Goal: Task Accomplishment & Management: Manage account settings

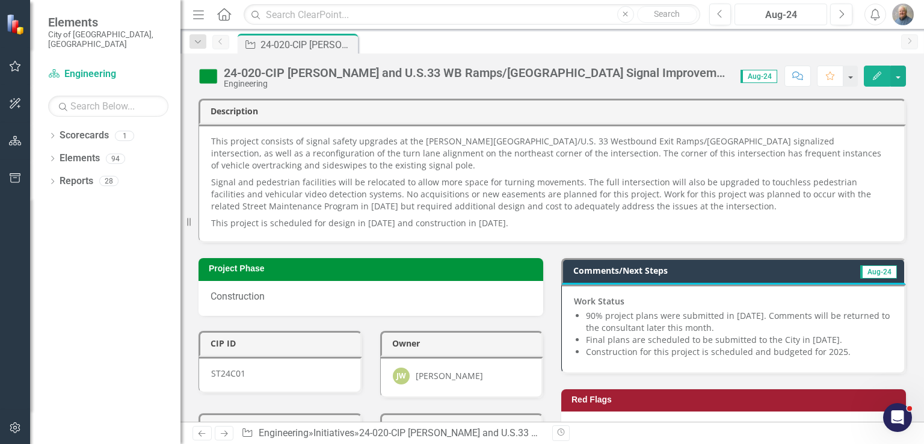
click at [796, 10] on div "Aug-24" at bounding box center [781, 15] width 84 height 14
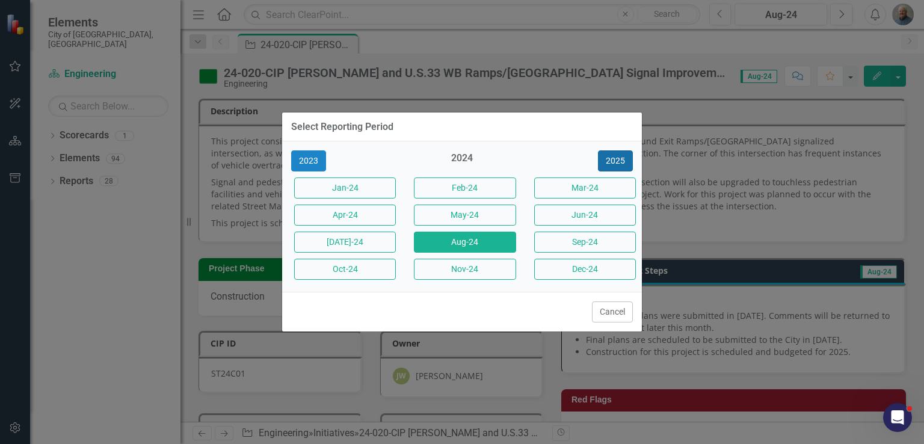
click at [602, 164] on button "2025" at bounding box center [615, 160] width 35 height 21
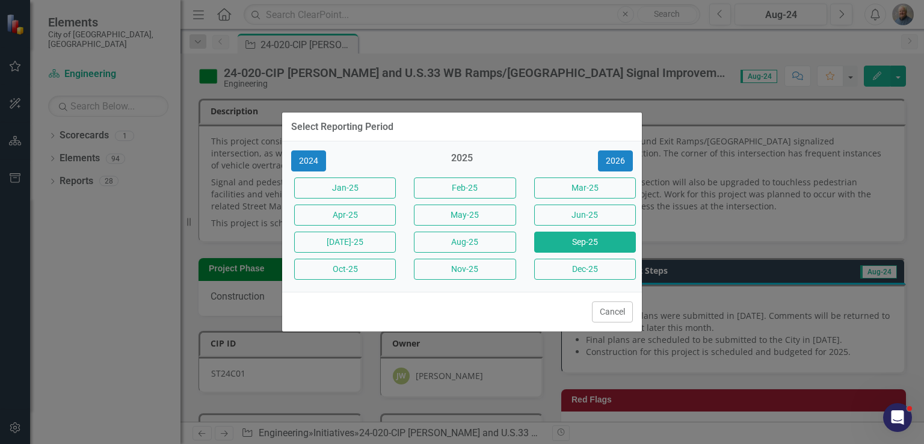
click at [558, 241] on button "Sep-25" at bounding box center [585, 242] width 102 height 21
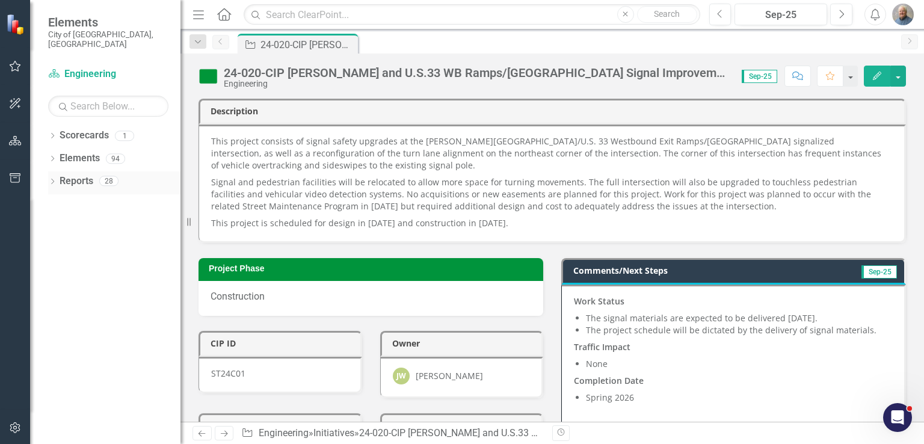
click at [51, 179] on icon "Dropdown" at bounding box center [52, 182] width 8 height 7
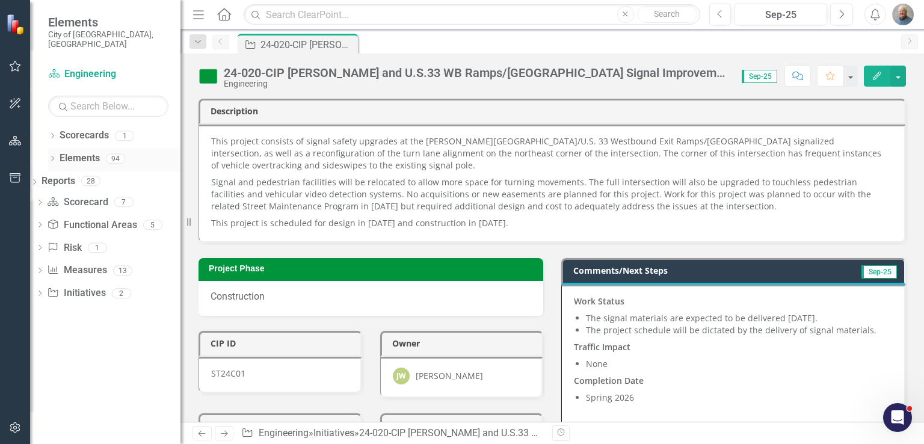
click at [54, 156] on icon "Dropdown" at bounding box center [52, 159] width 8 height 7
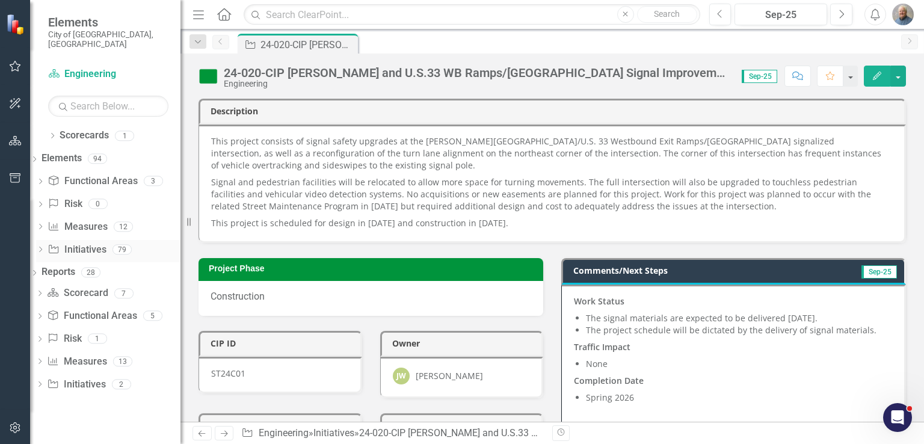
click at [45, 247] on icon "Dropdown" at bounding box center [40, 250] width 8 height 7
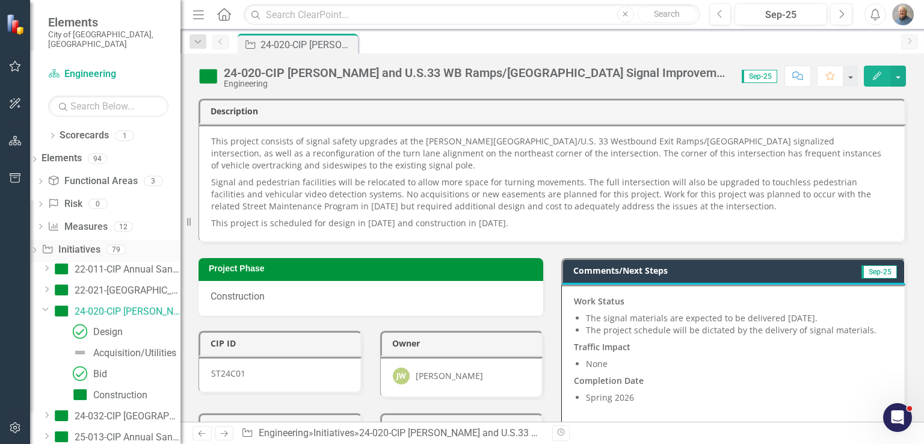
click at [100, 243] on link "Initiative Initiatives" at bounding box center [71, 250] width 58 height 14
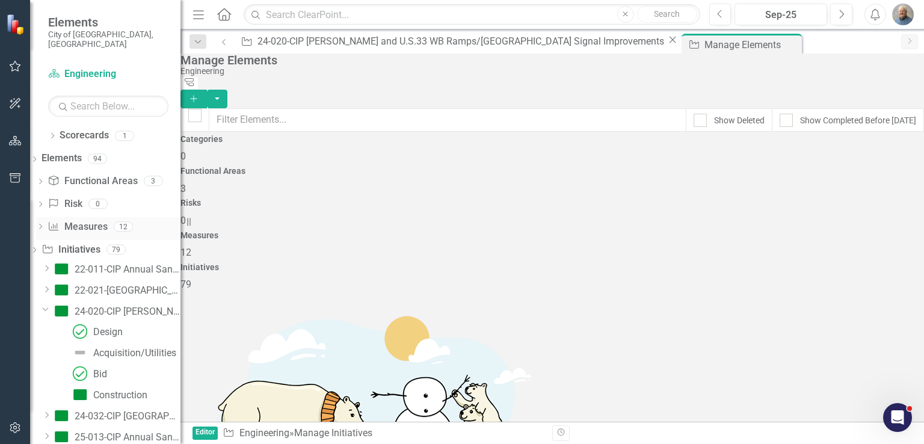
click at [107, 220] on link "Measure Measures" at bounding box center [78, 227] width 60 height 14
click at [38, 248] on icon "Dropdown" at bounding box center [34, 251] width 8 height 7
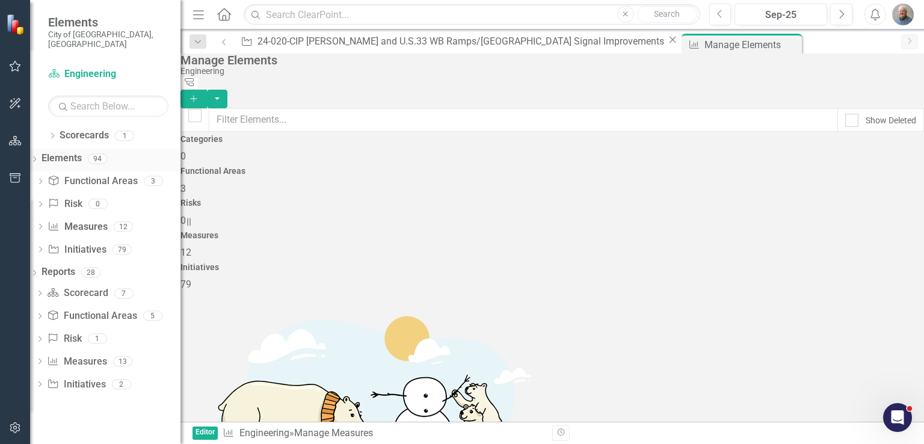
click at [82, 152] on link "Elements" at bounding box center [62, 159] width 40 height 14
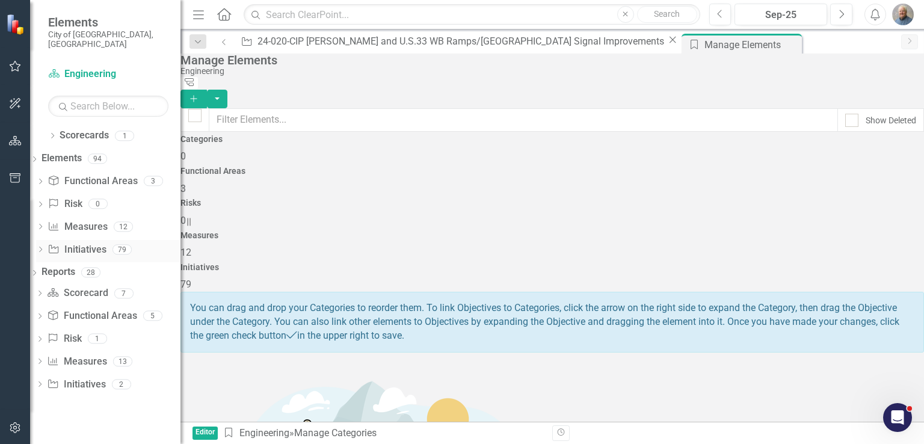
click at [45, 247] on icon "Dropdown" at bounding box center [40, 250] width 8 height 7
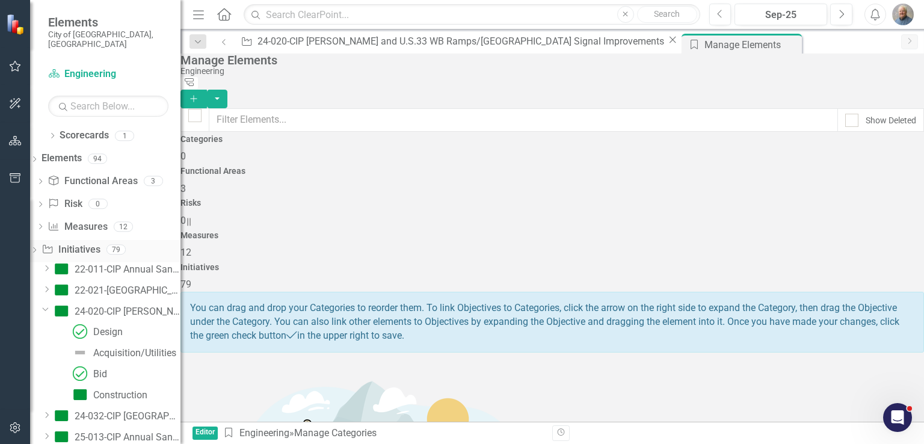
click at [100, 243] on link "Initiative Initiatives" at bounding box center [71, 250] width 58 height 14
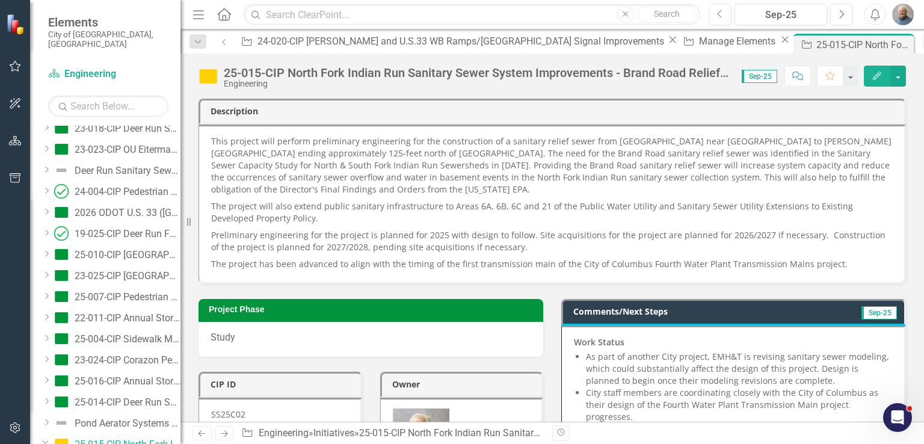
scroll to position [120, 0]
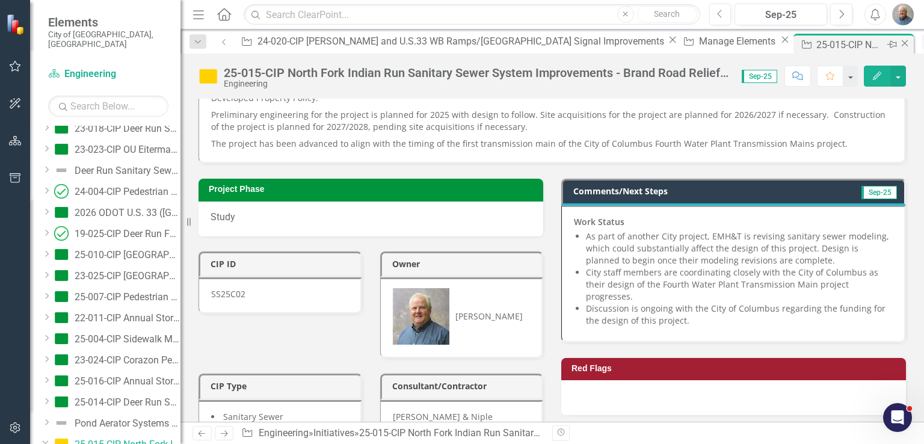
click at [899, 44] on icon "Close" at bounding box center [905, 43] width 12 height 10
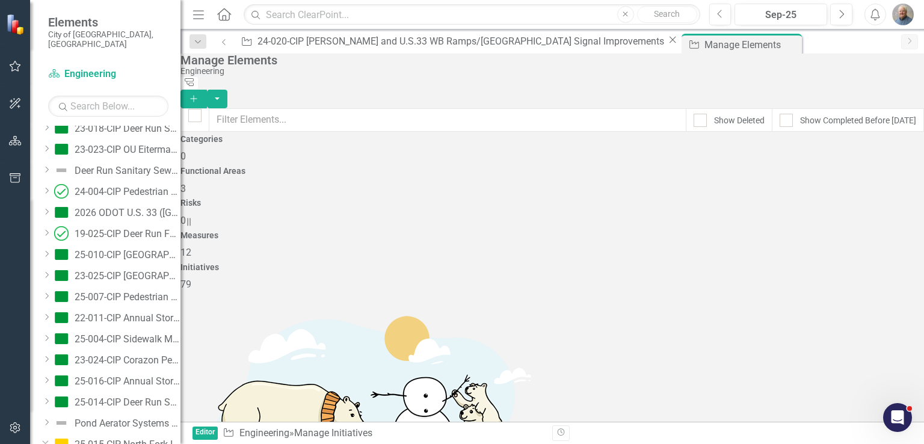
checkbox input "false"
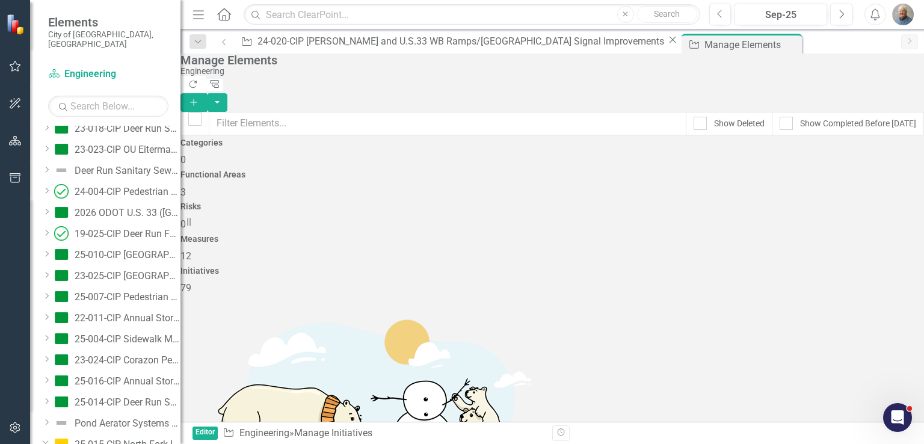
scroll to position [2819, 0]
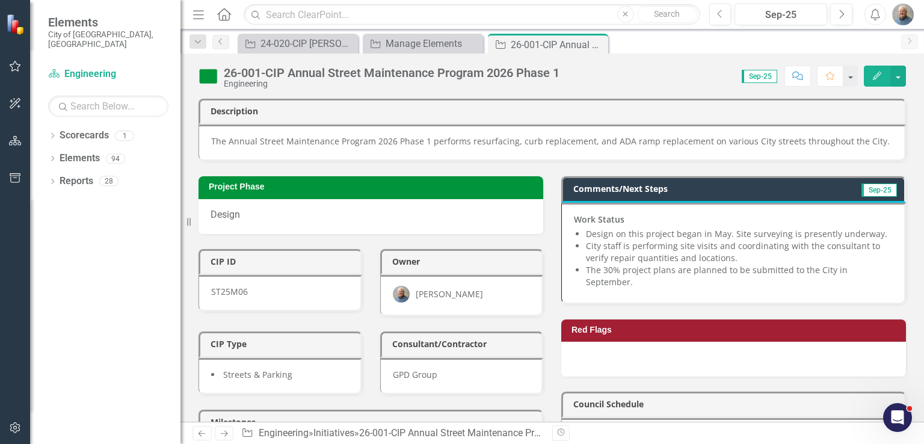
click at [719, 255] on li "City staff is performing site visits and coordinating with the consultant to ve…" at bounding box center [739, 252] width 306 height 24
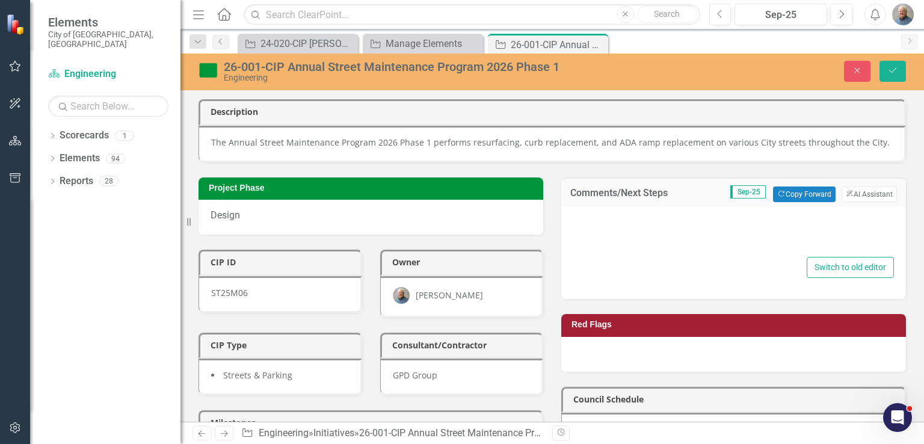
type textarea "<p><strong>Work Status</strong></p> <ul> <li>Design on this project began in Ma…"
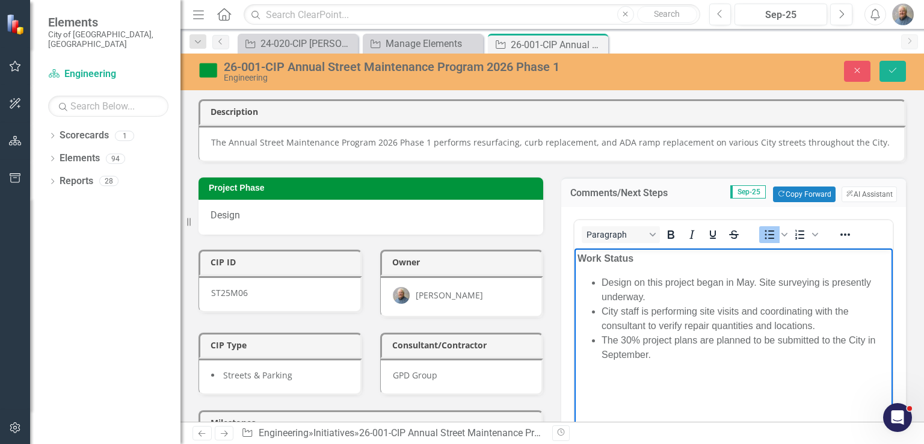
click at [641, 353] on li "The 30% project plans are planned to be submitted to the City in September." at bounding box center [746, 347] width 288 height 29
click at [682, 358] on li "The 30% project plans are planned to be submitted to the City in September." at bounding box center [746, 347] width 288 height 29
drag, startPoint x: 701, startPoint y: 341, endPoint x: 747, endPoint y: 341, distance: 45.1
click at [747, 341] on li "The 30% project plans are planned to be submitted to the City in September." at bounding box center [746, 347] width 288 height 29
click at [725, 356] on li "The 30% project plans are planned to be submitted to the City in September." at bounding box center [746, 347] width 288 height 29
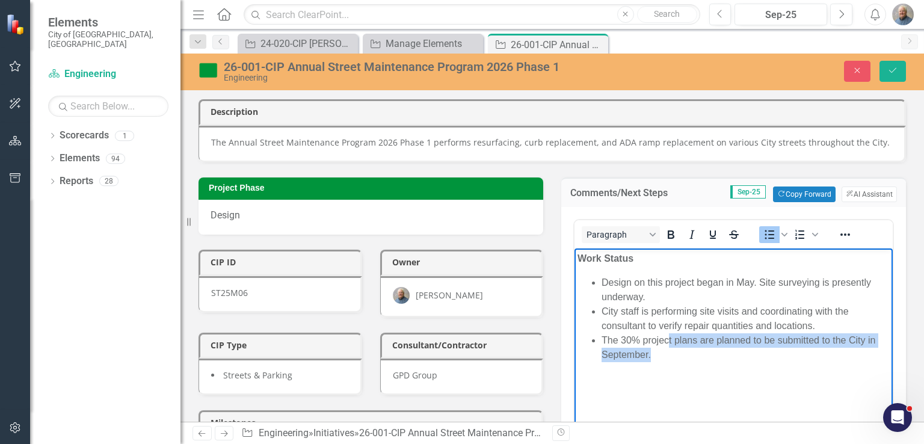
drag, startPoint x: 697, startPoint y: 365, endPoint x: 670, endPoint y: 337, distance: 38.7
click at [670, 337] on body "Work Status Design on this project began in May. Site surveying is presently un…" at bounding box center [733, 338] width 318 height 180
click at [670, 337] on li "The 30% project plans are planned to be submitted to the City in September." at bounding box center [746, 347] width 288 height 29
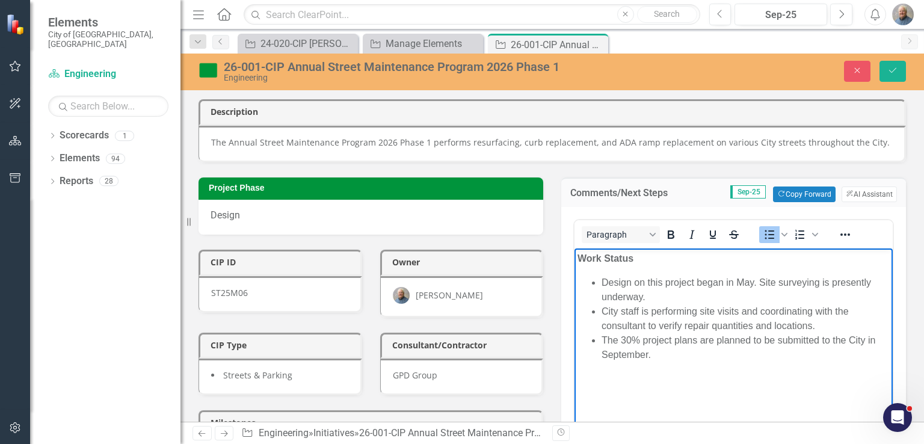
click at [677, 350] on li "The 30% project plans are planned to be submitted to the City in September." at bounding box center [746, 347] width 288 height 29
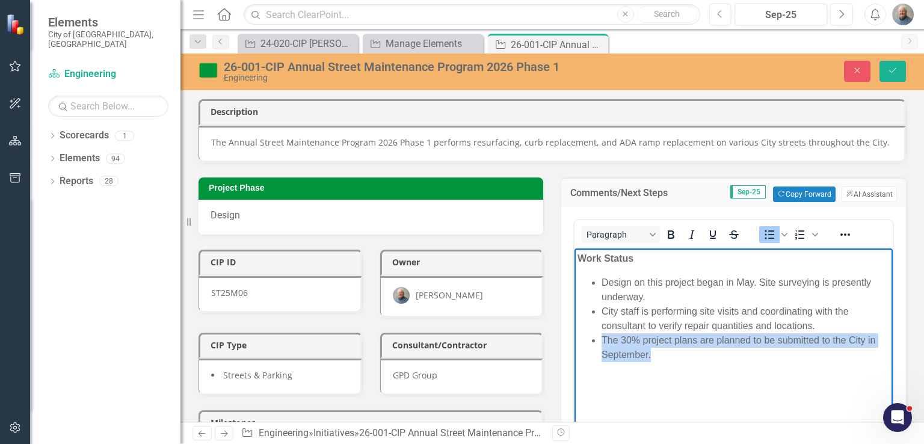
click at [677, 350] on li "The 30% project plans are planned to be submitted to the City in September." at bounding box center [746, 347] width 288 height 29
click at [668, 348] on li "The 30% project plans are planned to be submitted to the City in September." at bounding box center [746, 347] width 288 height 29
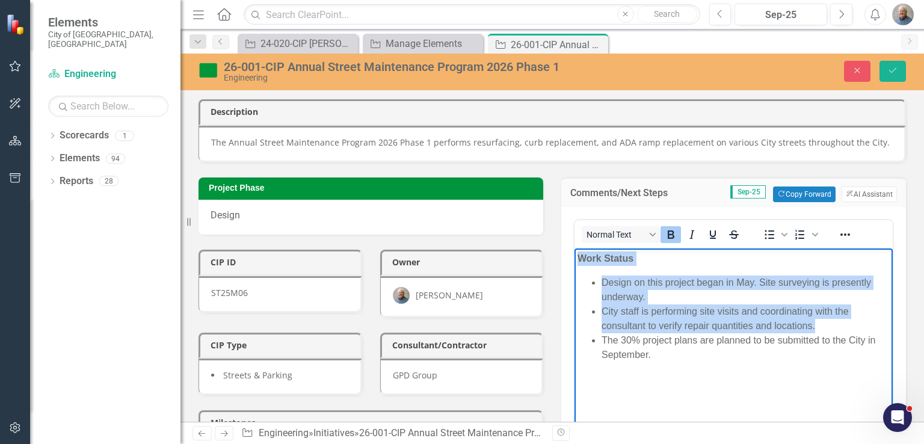
drag, startPoint x: 853, startPoint y: 324, endPoint x: 1032, endPoint y: 497, distance: 248.9
click at [574, 251] on html "Work Status Design on this project began in May. Site surveying is presently un…" at bounding box center [733, 338] width 318 height 180
click at [706, 305] on li "City staff is performing site visits and coordinating with the consultant to ve…" at bounding box center [746, 318] width 288 height 29
drag, startPoint x: 838, startPoint y: 325, endPoint x: 569, endPoint y: 287, distance: 271.6
click at [574, 287] on html "Work Status Design on this project began in May. Site surveying is presently un…" at bounding box center [733, 338] width 318 height 180
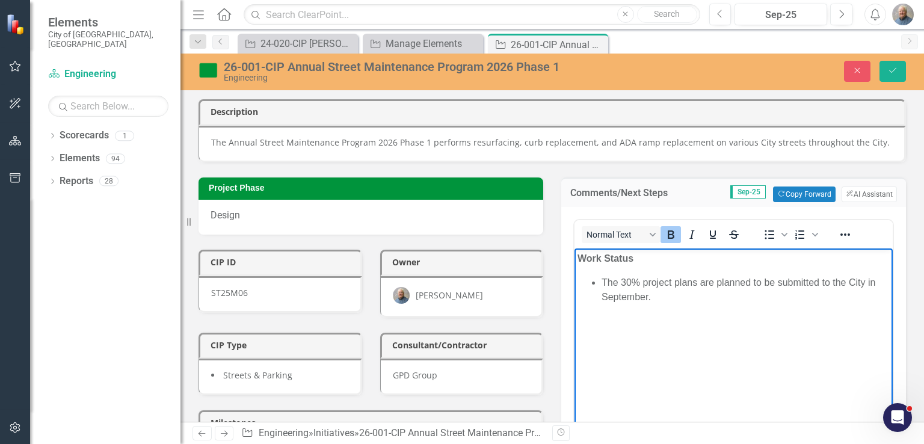
click at [676, 295] on li "The 30% project plans are planned to be submitted to the City in September." at bounding box center [746, 289] width 288 height 29
click at [700, 280] on li "The 30% project plans are planned to be submitted to the City in September." at bounding box center [746, 289] width 288 height 29
click at [723, 279] on li "The 30% project plans are planned to be submitted to the City in September." at bounding box center [746, 289] width 288 height 29
click at [761, 282] on li "The 30% project plans are planned to be submitted to the City in September." at bounding box center [746, 289] width 288 height 29
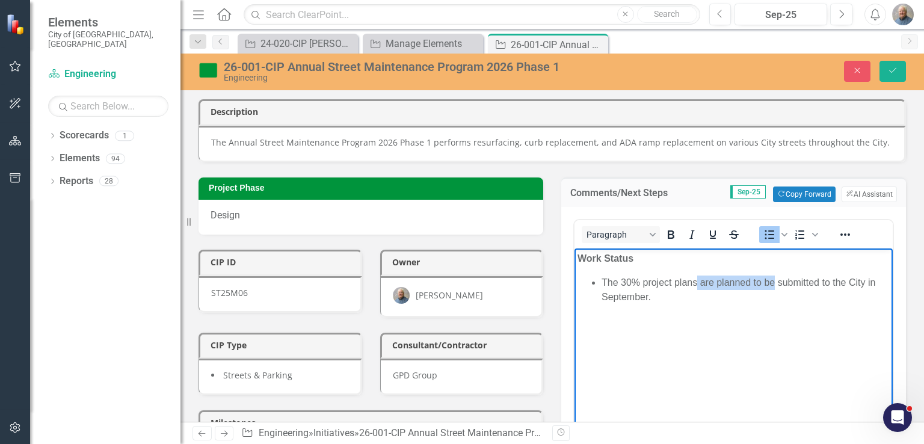
drag, startPoint x: 773, startPoint y: 280, endPoint x: 698, endPoint y: 270, distance: 75.9
click at [698, 270] on body "Work Status The 30% project plans are planned to be submitted to the City in Se…" at bounding box center [733, 338] width 318 height 180
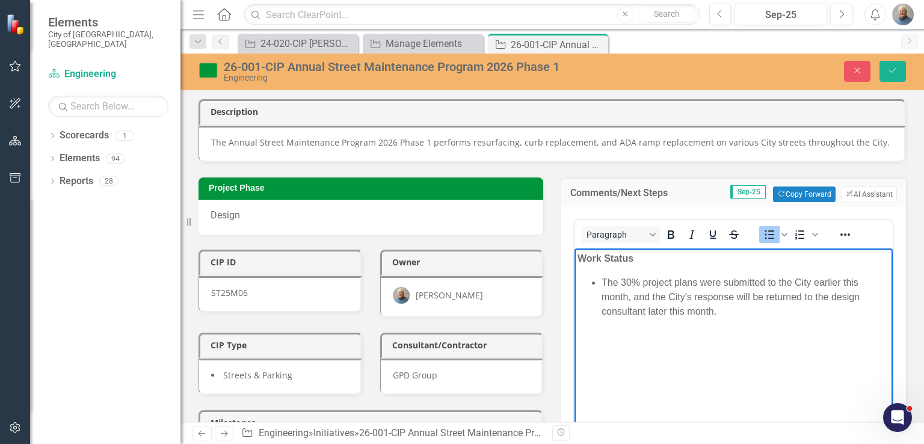
click at [809, 377] on body "Work Status The 30% project plans were submitted to the City earlier this month…" at bounding box center [733, 338] width 318 height 180
click at [862, 323] on li "60% project plans are scheduled to be submitted to the City" at bounding box center [746, 325] width 288 height 14
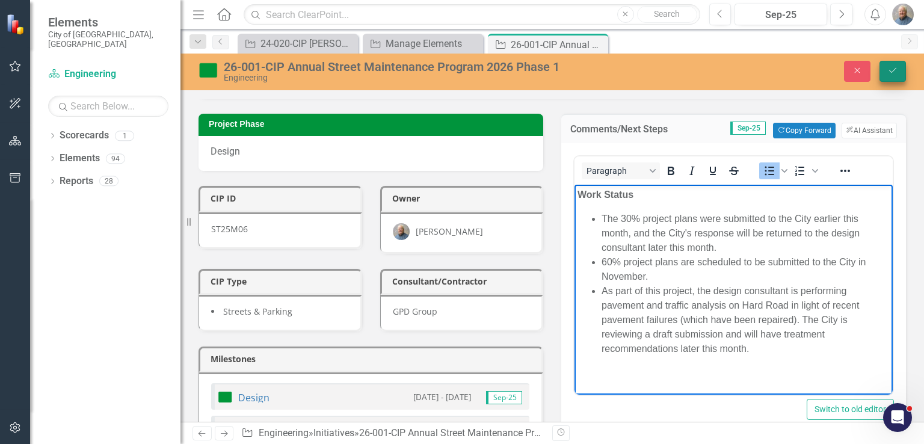
scroll to position [60, 0]
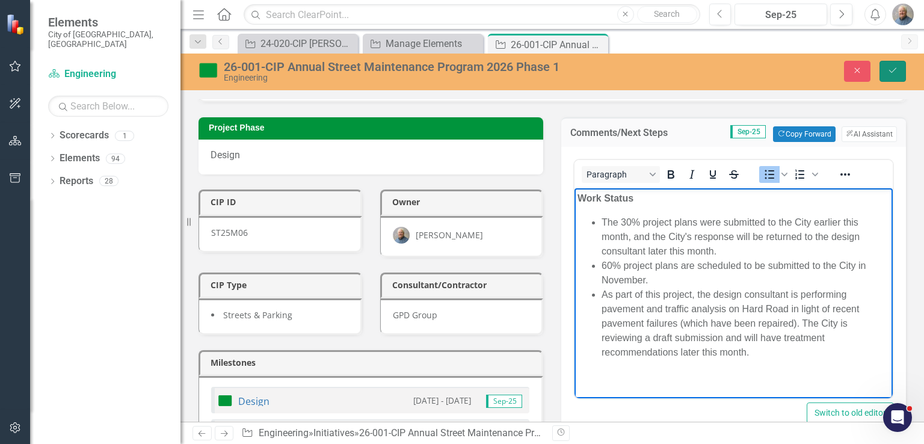
drag, startPoint x: 890, startPoint y: 70, endPoint x: 579, endPoint y: 162, distance: 324.2
click at [890, 70] on icon "Save" at bounding box center [892, 70] width 11 height 8
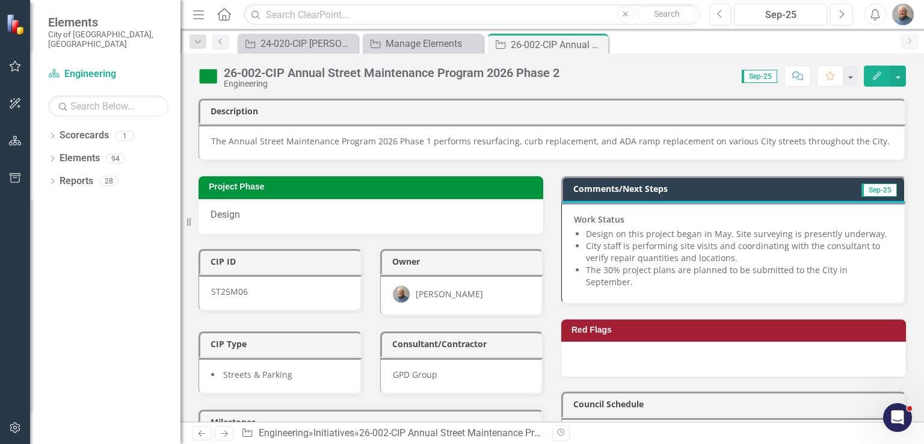
click at [685, 257] on li "City staff is performing site visits and coordinating with the consultant to ve…" at bounding box center [739, 252] width 306 height 24
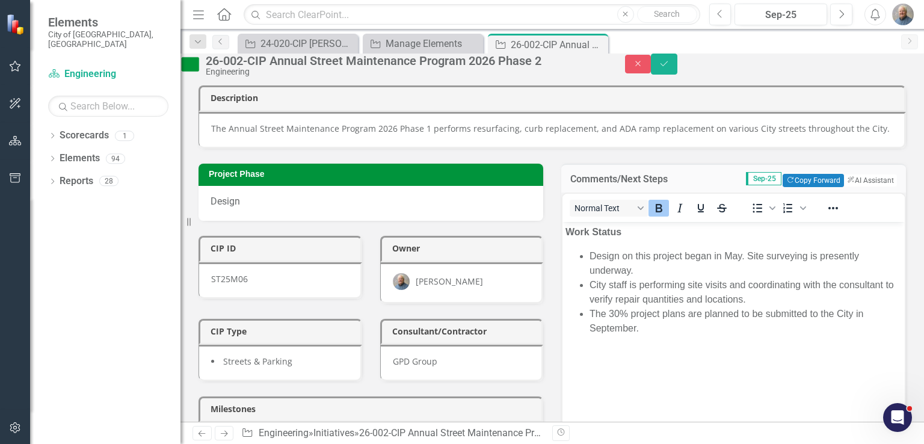
click at [768, 305] on li "City staff is performing site visits and coordinating with the consultant to ve…" at bounding box center [746, 292] width 312 height 29
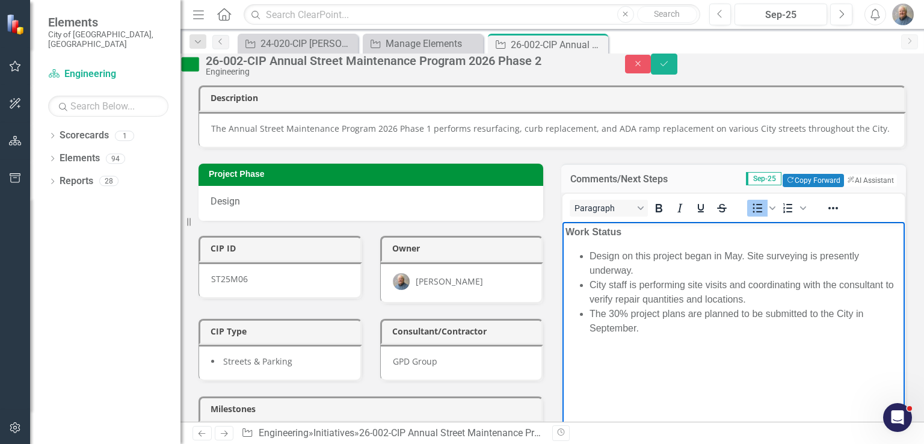
drag, startPoint x: 667, startPoint y: 325, endPoint x: 713, endPoint y: 327, distance: 46.4
click at [713, 327] on li "The 30% project plans are planned to be submitted to the City in September." at bounding box center [746, 321] width 312 height 29
drag, startPoint x: 762, startPoint y: 337, endPoint x: 855, endPoint y: 314, distance: 95.6
click at [855, 314] on body "Work Status Design on this project began in May. Site surveying is presently un…" at bounding box center [733, 312] width 342 height 180
click at [677, 61] on button "Save" at bounding box center [664, 64] width 26 height 21
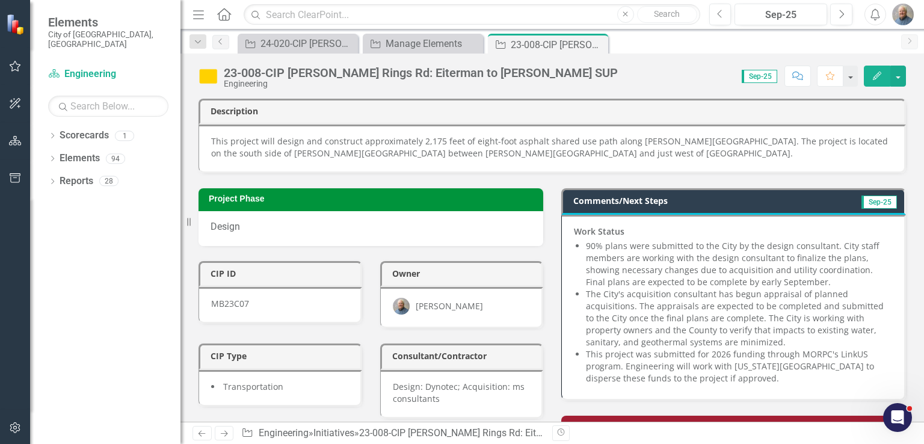
click at [685, 318] on li "The City's acquisition consultant has begun appraisal of planned acquisitions. …" at bounding box center [739, 318] width 306 height 60
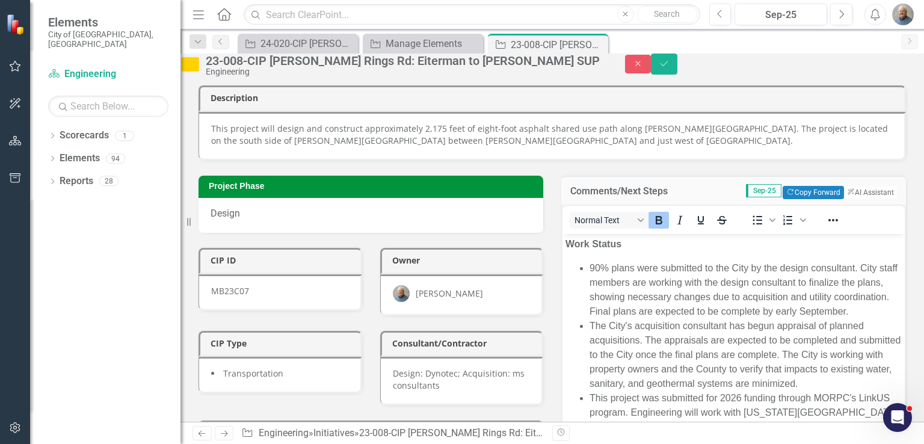
click at [775, 292] on li "90% plans were submitted to the City by the design consultant. City staff membe…" at bounding box center [746, 290] width 312 height 58
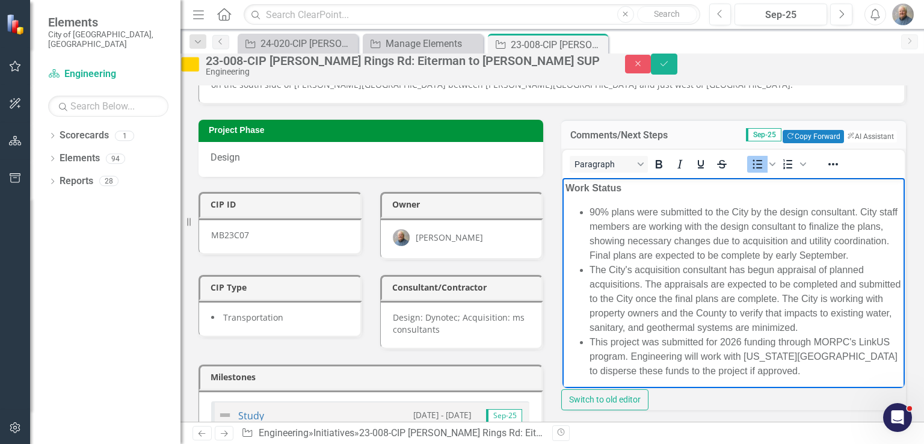
scroll to position [120, 0]
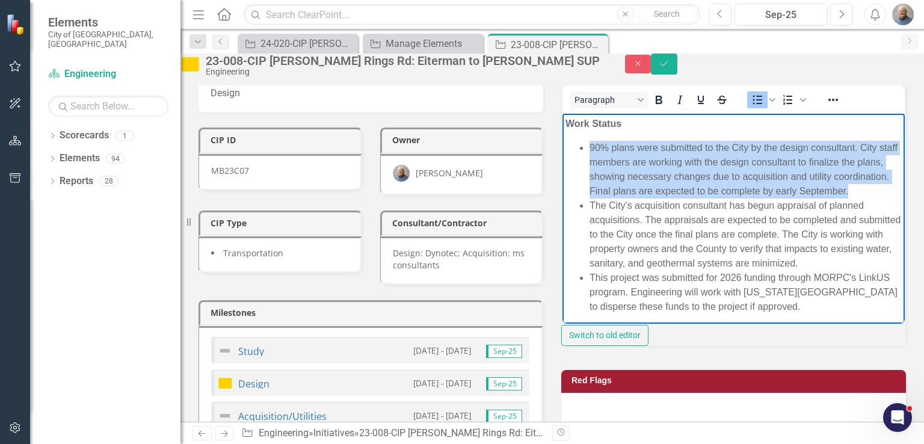
drag, startPoint x: 747, startPoint y: 202, endPoint x: 591, endPoint y: 146, distance: 165.7
click at [591, 146] on li "90% plans were submitted to the City by the design consultant. City staff membe…" at bounding box center [746, 170] width 312 height 58
